Goal: Task Accomplishment & Management: Complete application form

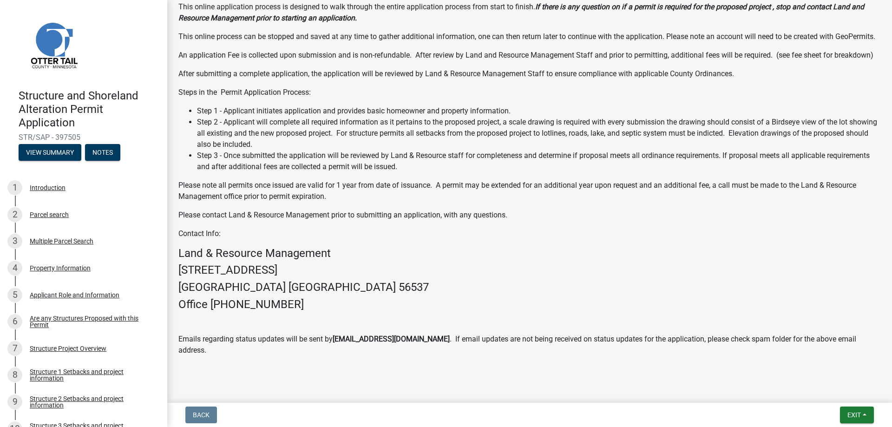
scroll to position [258, 0]
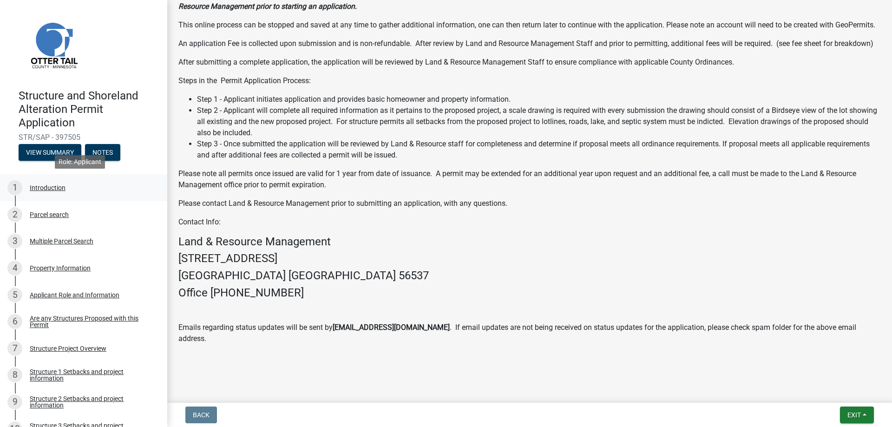
click at [40, 184] on div "Introduction" at bounding box center [48, 187] width 36 height 7
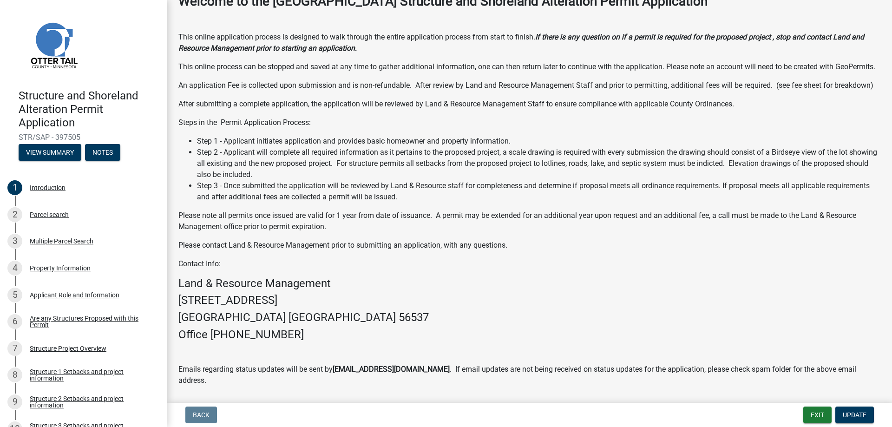
scroll to position [100, 0]
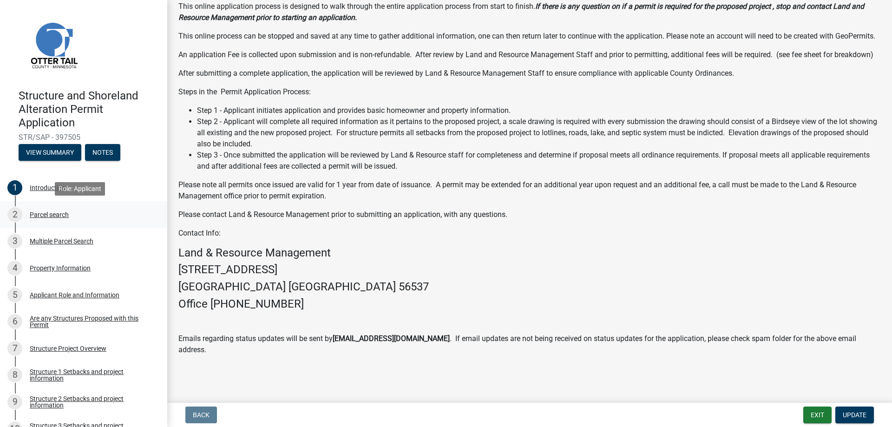
click at [43, 212] on div "Parcel search" at bounding box center [49, 214] width 39 height 7
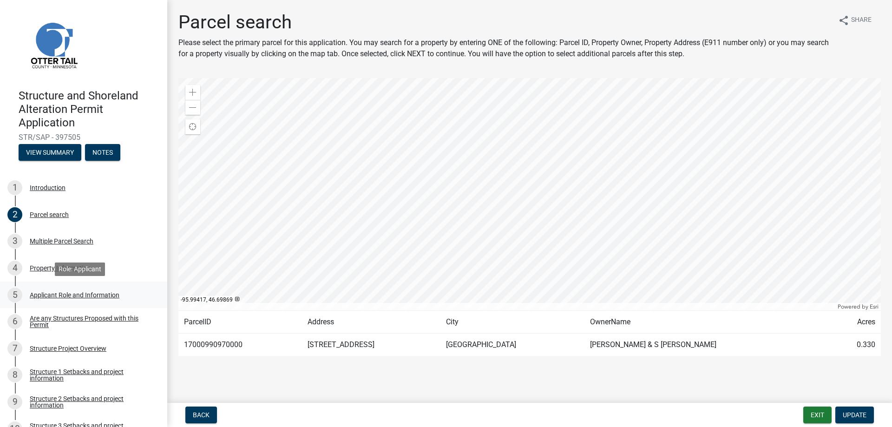
click at [40, 294] on div "Applicant Role and Information" at bounding box center [75, 295] width 90 height 7
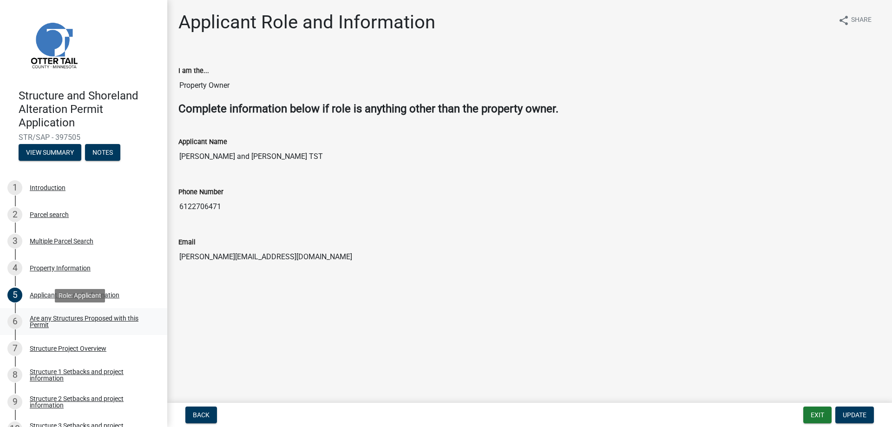
click at [40, 320] on div "Are any Structures Proposed with this Permit" at bounding box center [91, 321] width 123 height 13
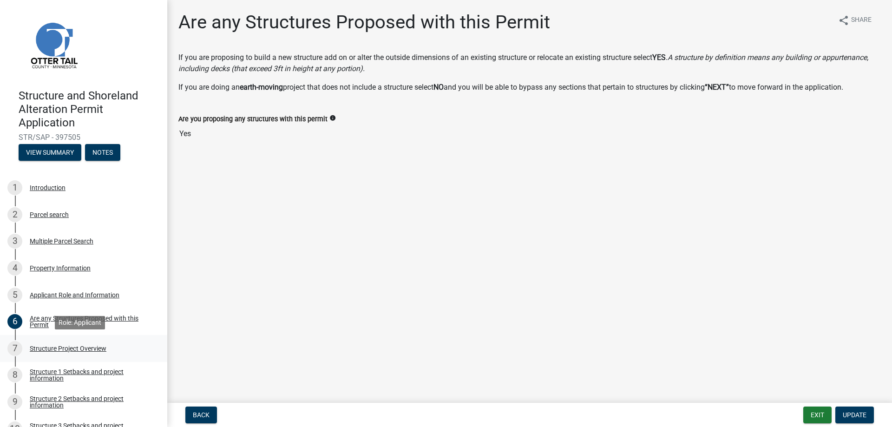
click at [42, 348] on div "Structure Project Overview" at bounding box center [68, 348] width 77 height 7
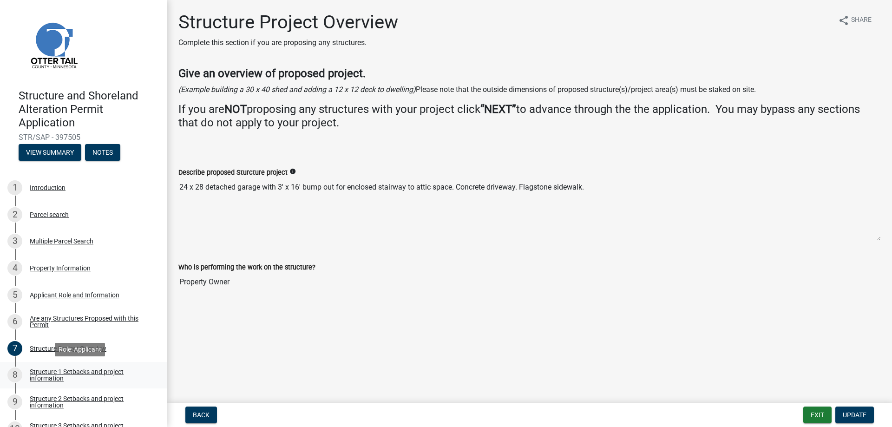
click at [40, 371] on div "Structure 1 Setbacks and project information" at bounding box center [91, 374] width 123 height 13
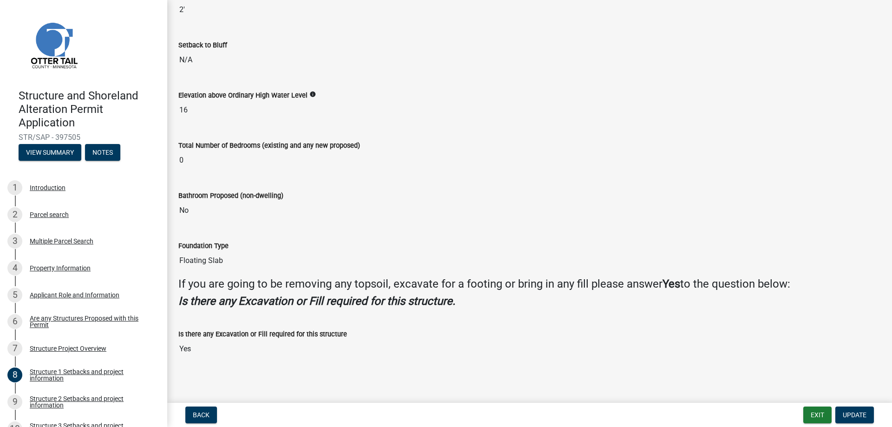
scroll to position [668, 0]
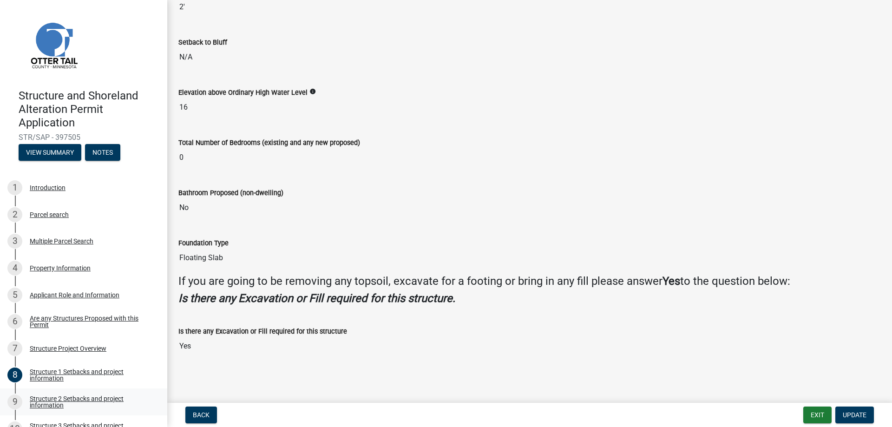
click at [40, 402] on div "Structure 2 Setbacks and project information" at bounding box center [91, 401] width 123 height 13
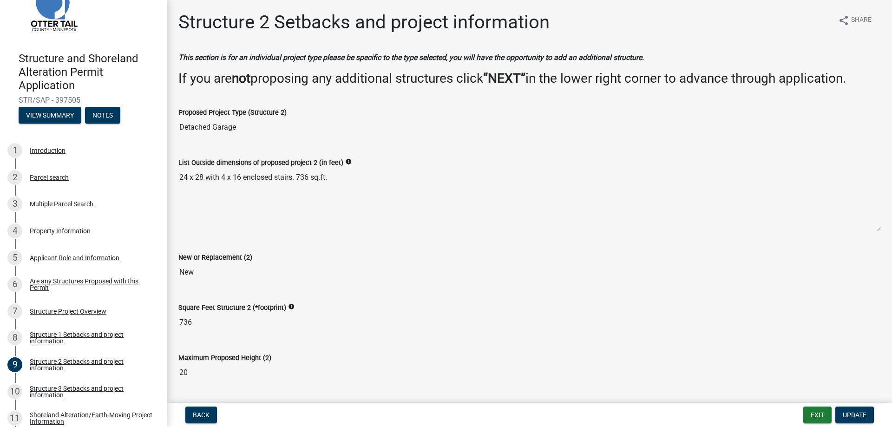
scroll to position [124, 0]
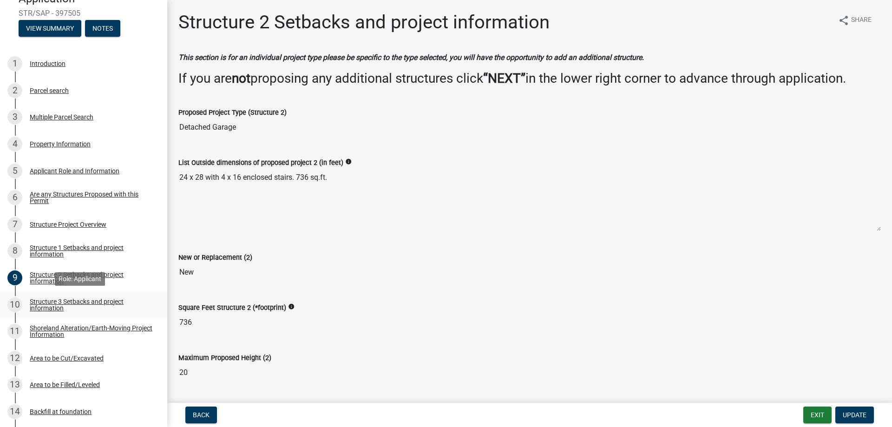
click at [49, 301] on div "Structure 3 Setbacks and project information" at bounding box center [91, 304] width 123 height 13
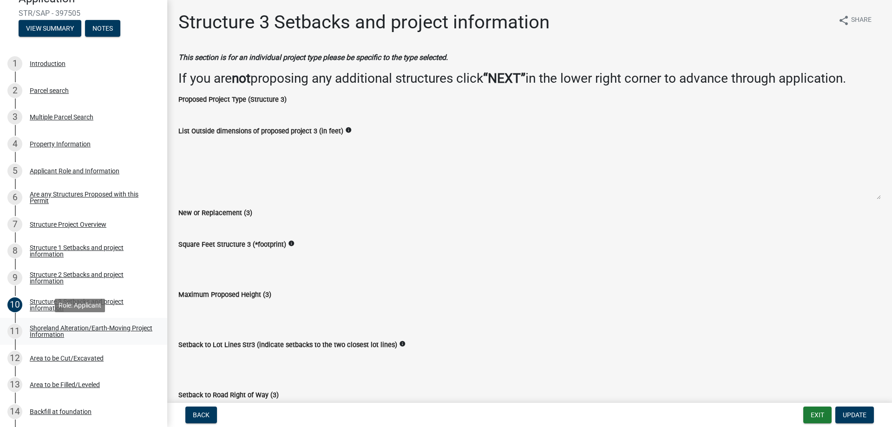
click at [50, 331] on div "Shoreland Alteration/Earth-Moving Project Information" at bounding box center [91, 331] width 123 height 13
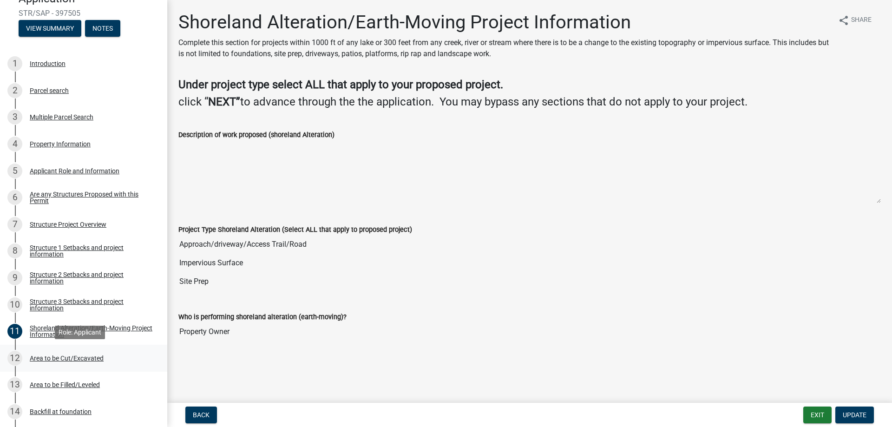
click at [45, 355] on div "Area to be Cut/Excavated" at bounding box center [67, 358] width 74 height 7
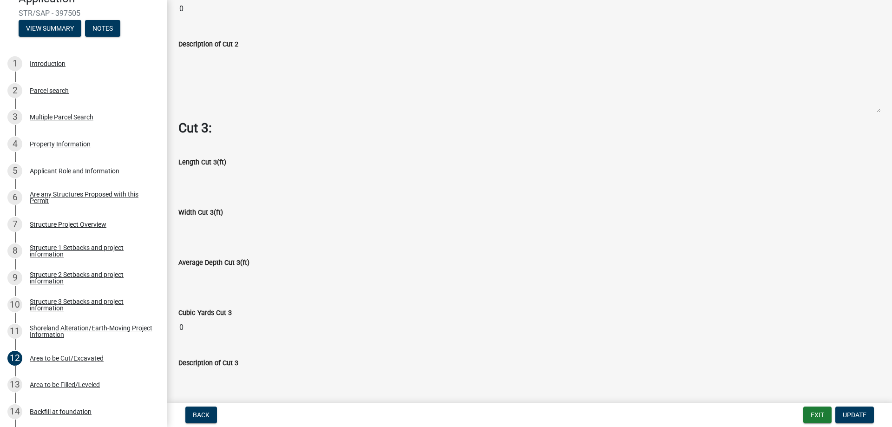
scroll to position [1115, 0]
click at [42, 382] on div "Area to be Filled/Leveled" at bounding box center [65, 384] width 70 height 7
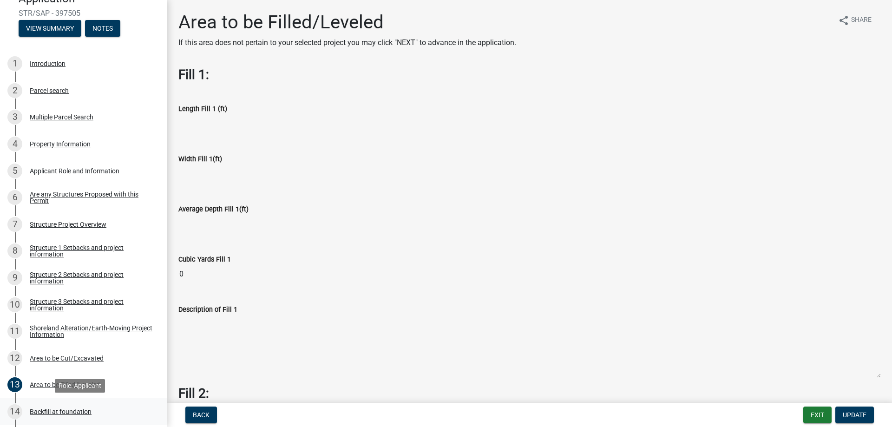
click at [59, 413] on div "Backfill at foundation" at bounding box center [61, 411] width 62 height 7
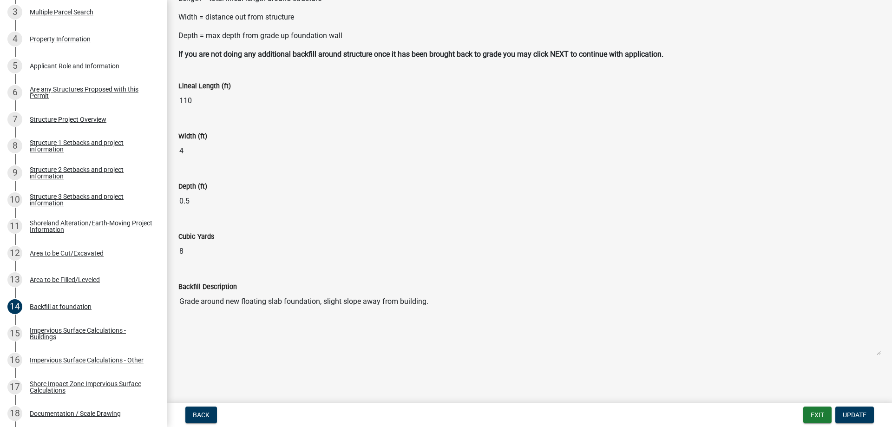
scroll to position [266, 0]
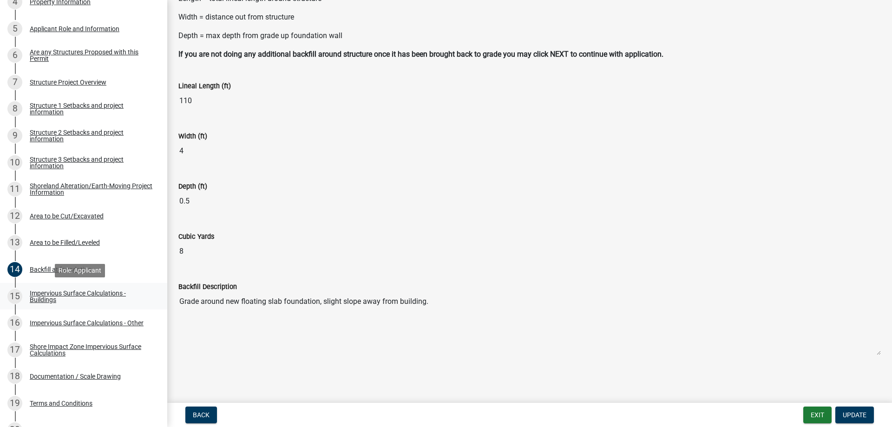
click at [56, 292] on div "Impervious Surface Calculations - Buildings" at bounding box center [91, 296] width 123 height 13
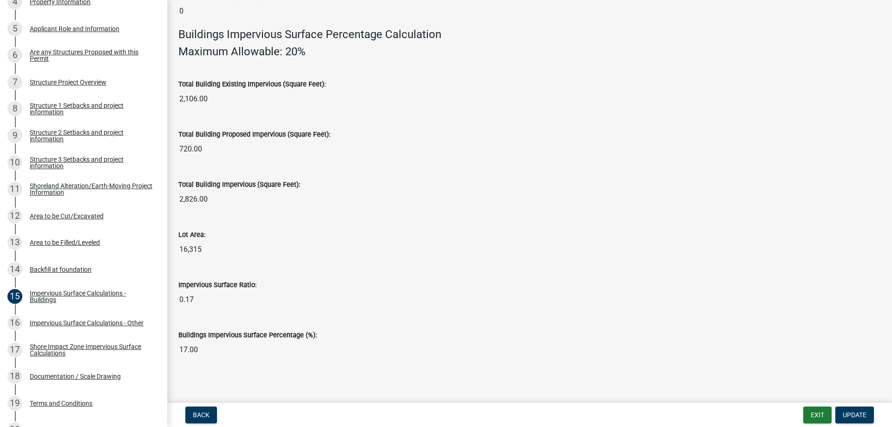
scroll to position [606, 0]
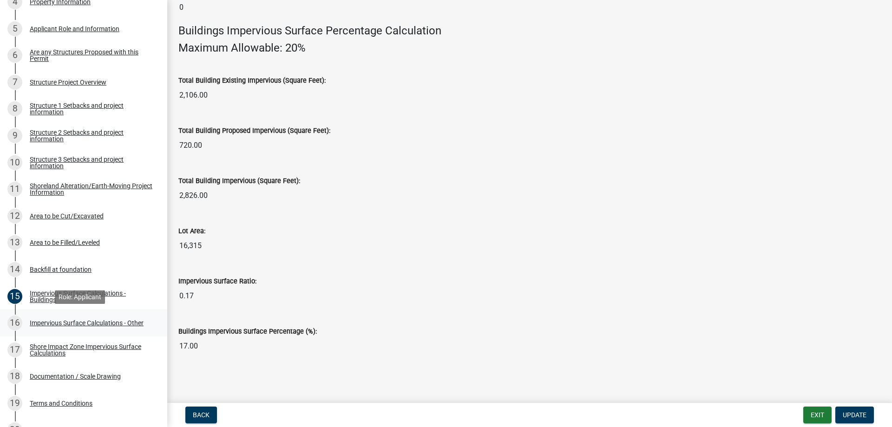
click at [49, 323] on div "Impervious Surface Calculations - Other" at bounding box center [87, 323] width 114 height 7
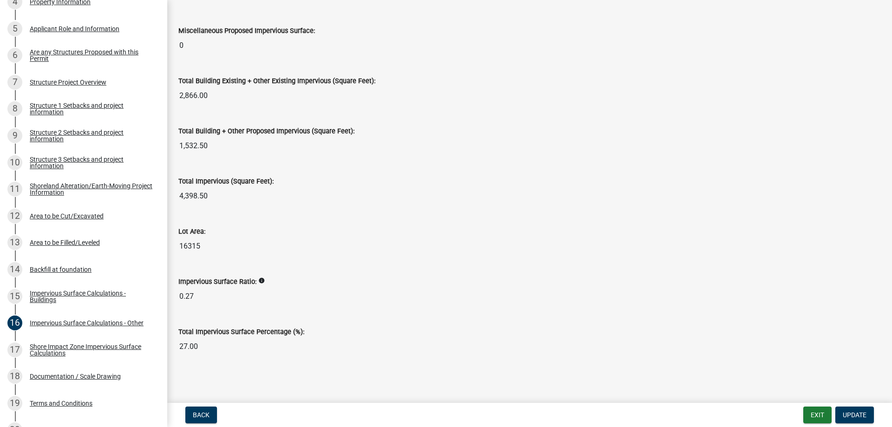
scroll to position [970, 0]
click at [43, 349] on div "Shore Impact Zone Impervious Surface Calculations" at bounding box center [91, 349] width 123 height 13
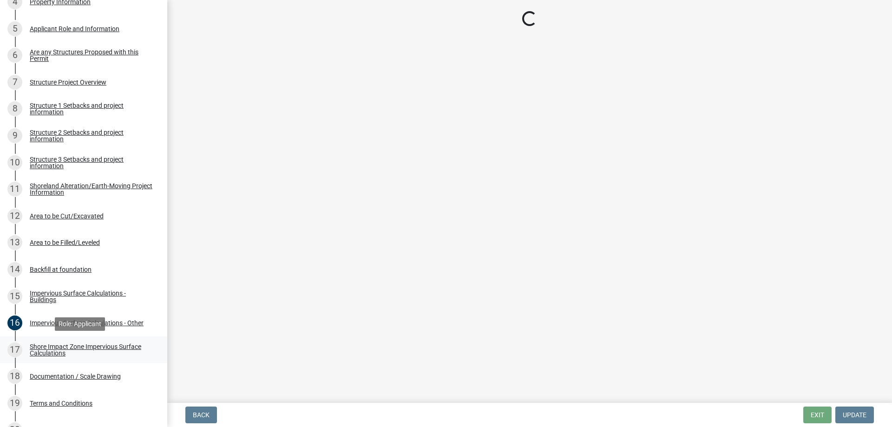
scroll to position [0, 0]
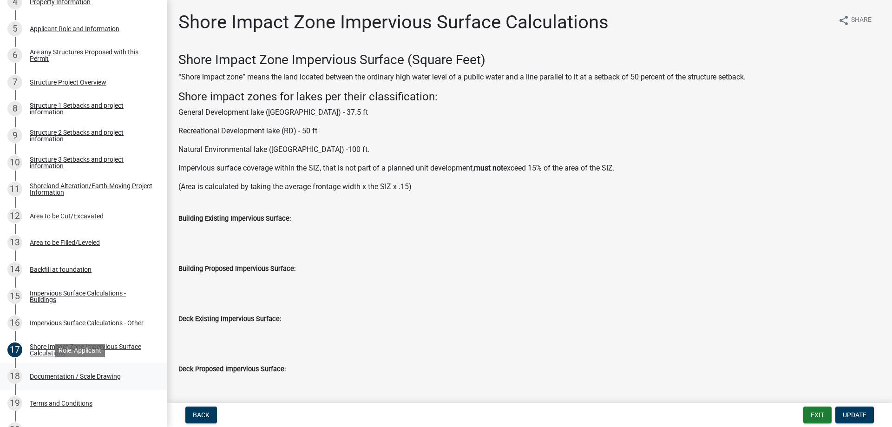
click at [41, 374] on div "Documentation / Scale Drawing" at bounding box center [75, 376] width 91 height 7
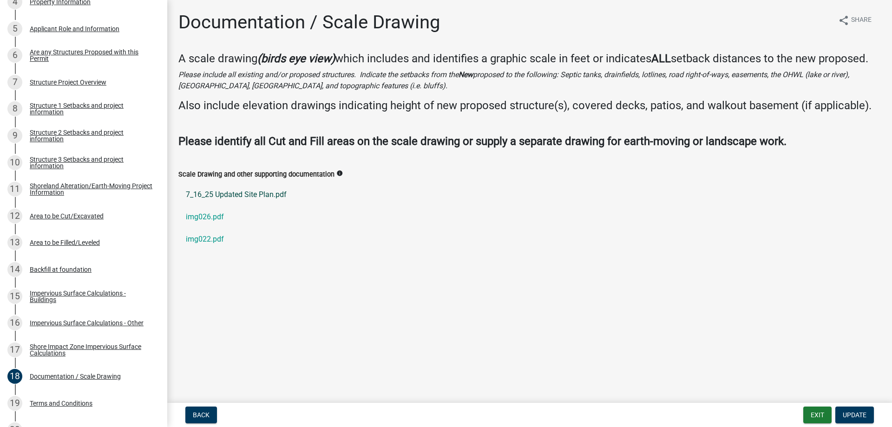
click at [231, 193] on link "7_16_25 Updated Site Plan.pdf" at bounding box center [529, 194] width 702 height 22
click at [213, 219] on link "img026.pdf" at bounding box center [529, 217] width 702 height 22
click at [193, 236] on link "img022.pdf" at bounding box center [529, 239] width 702 height 22
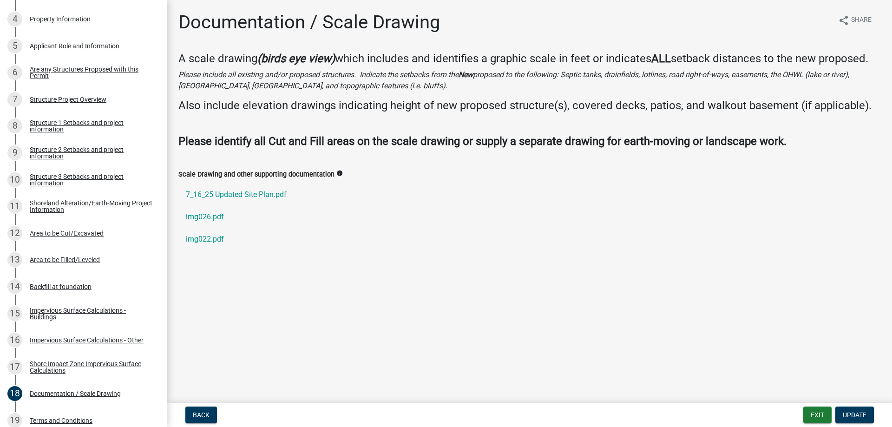
scroll to position [230, 0]
